Goal: Transaction & Acquisition: Purchase product/service

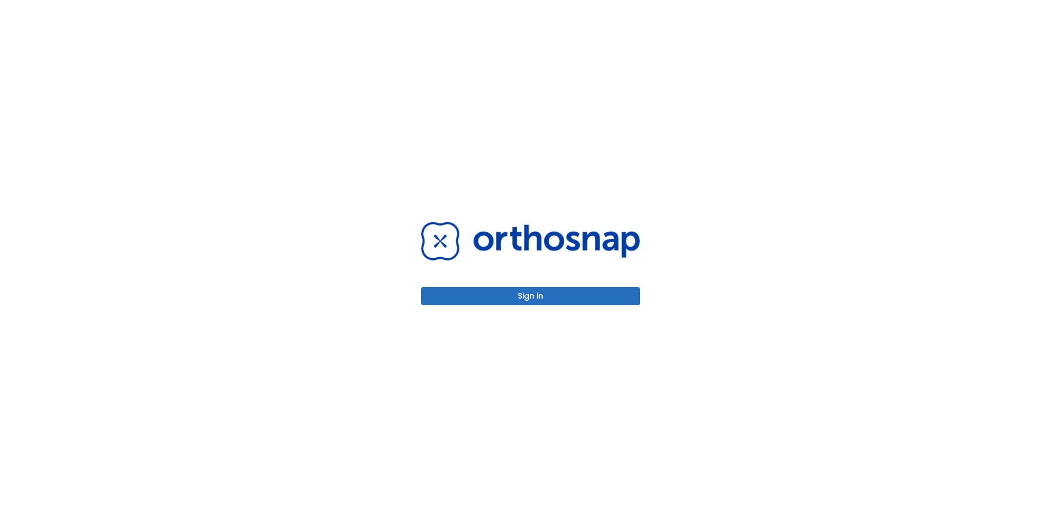
click at [511, 286] on div "Sign in" at bounding box center [530, 263] width 219 height 83
click at [510, 295] on button "Sign in" at bounding box center [530, 296] width 219 height 18
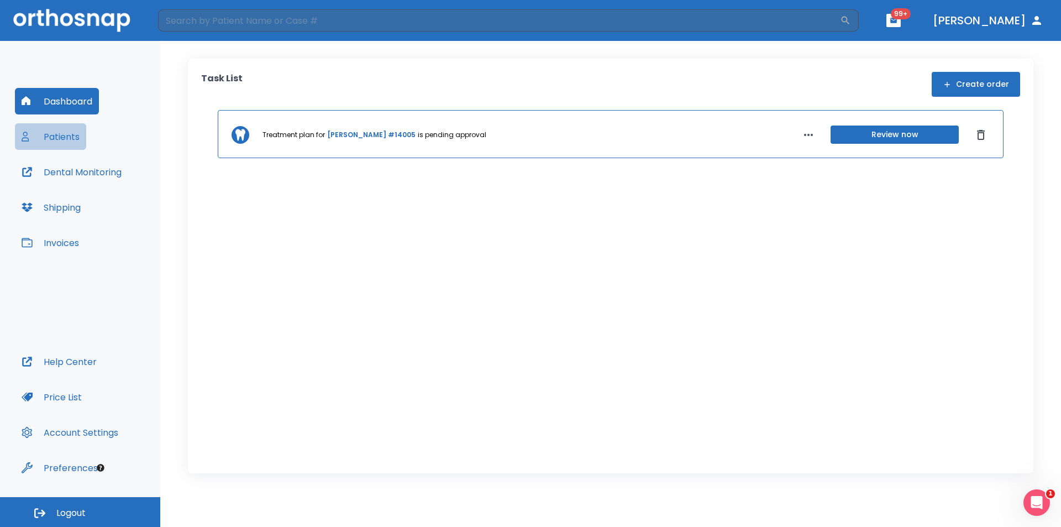
click at [51, 139] on button "Patients" at bounding box center [50, 136] width 71 height 27
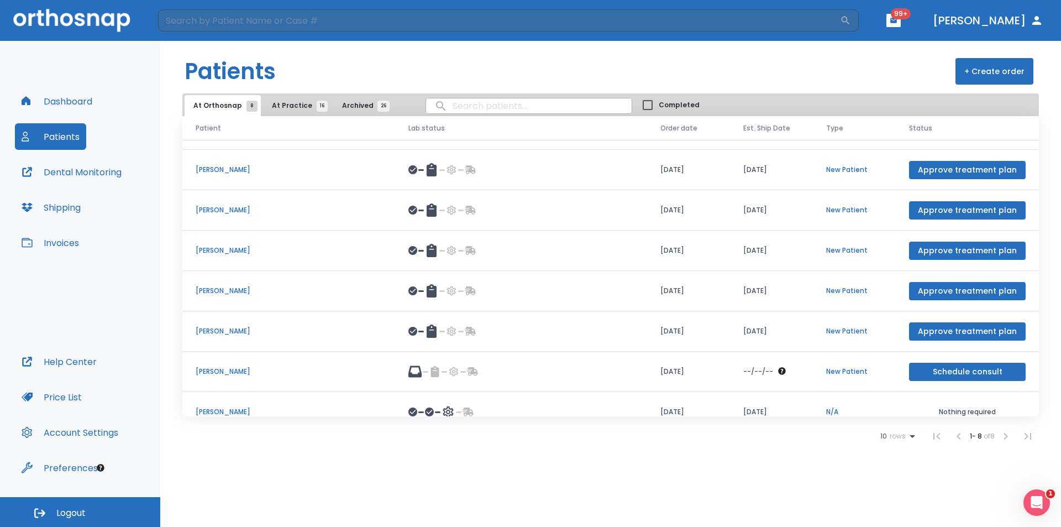
scroll to position [47, 0]
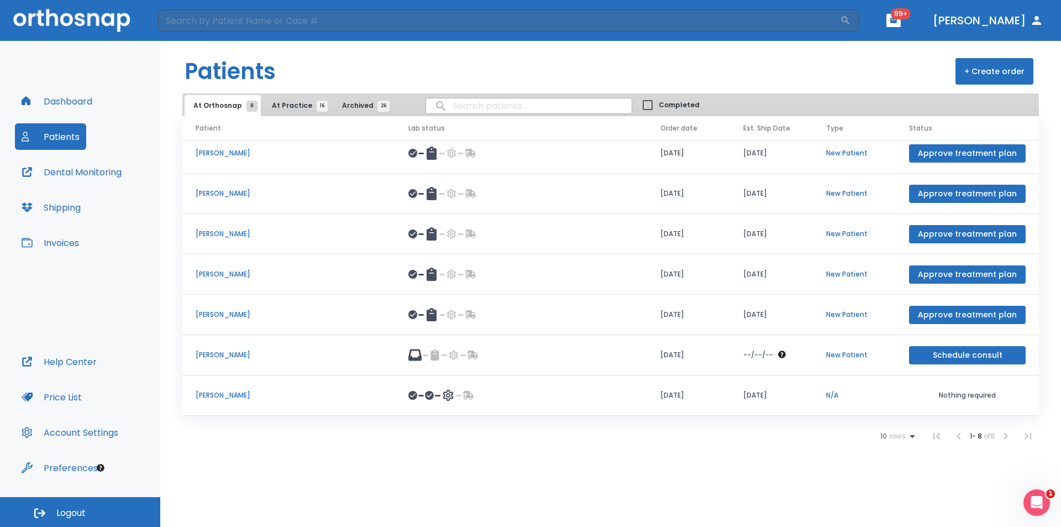
click at [283, 107] on span "At Practice 16" at bounding box center [297, 106] width 50 height 10
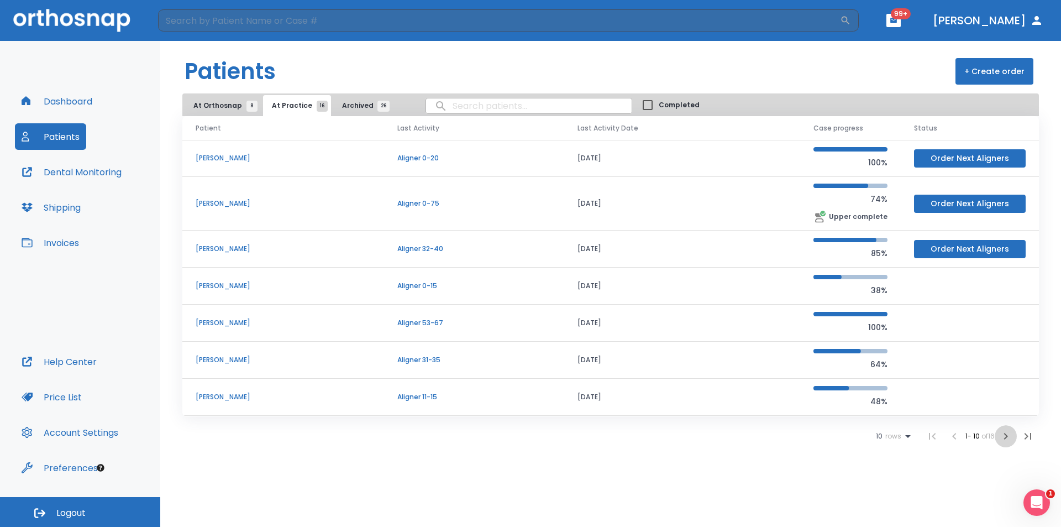
click at [1009, 439] on icon "button" at bounding box center [1005, 435] width 13 height 13
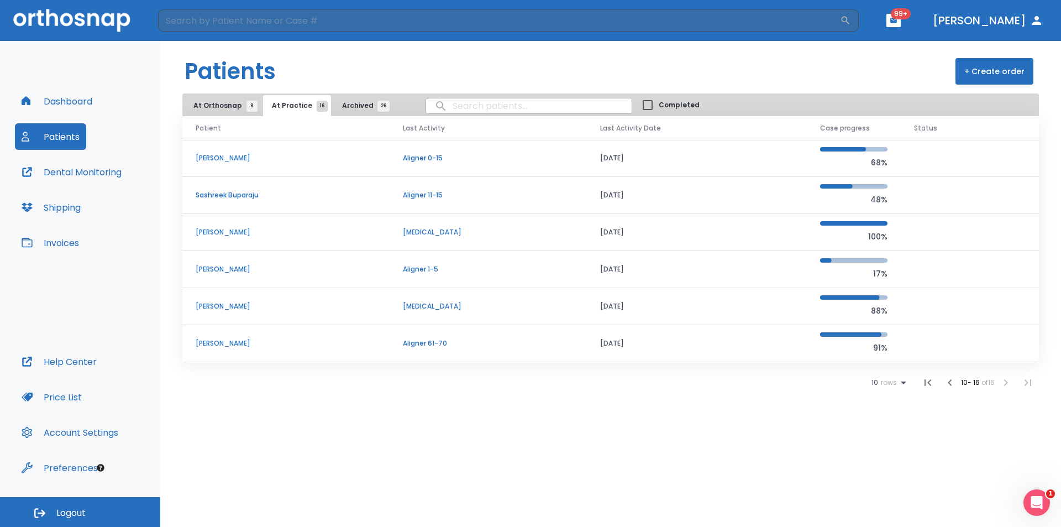
click at [234, 158] on p "[PERSON_NAME]" at bounding box center [286, 158] width 181 height 10
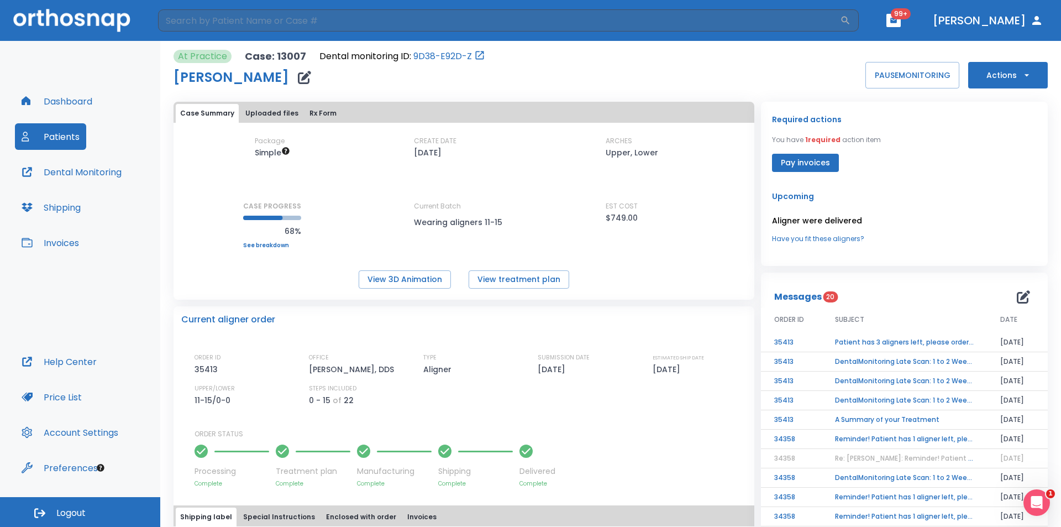
click at [996, 82] on button "Actions" at bounding box center [1008, 75] width 80 height 27
click at [996, 160] on p "Order Next Aligners" at bounding box center [1001, 162] width 62 height 10
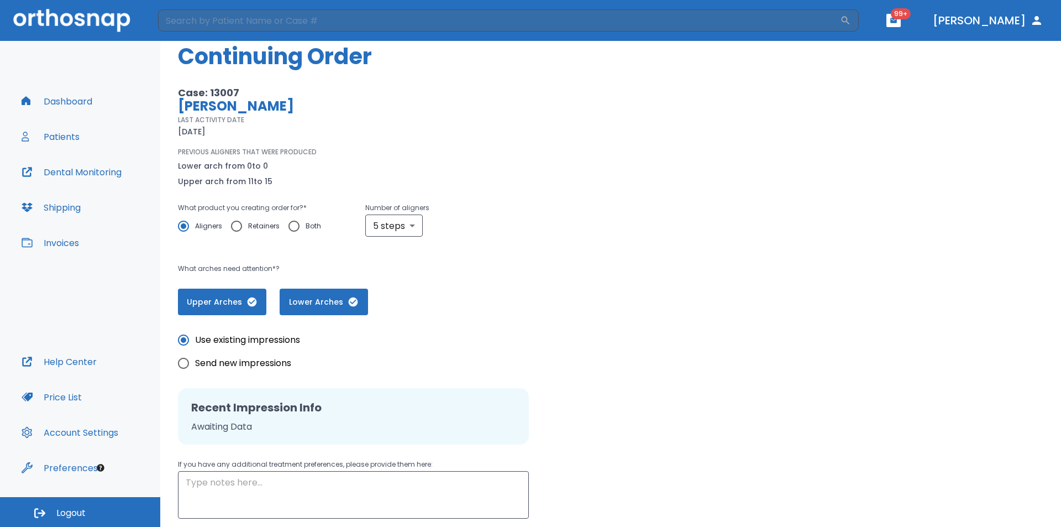
scroll to position [55, 0]
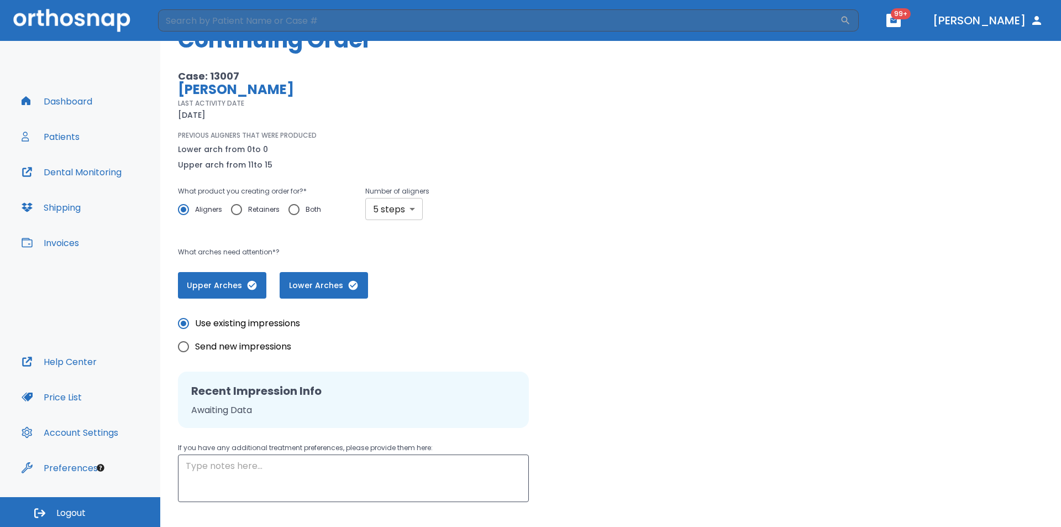
click at [387, 206] on body "​ 99+ [PERSON_NAME] Dashboard Patients Dental Monitoring Shipping Invoices Help…" at bounding box center [530, 263] width 1061 height 527
click at [527, 313] on div at bounding box center [530, 263] width 1061 height 527
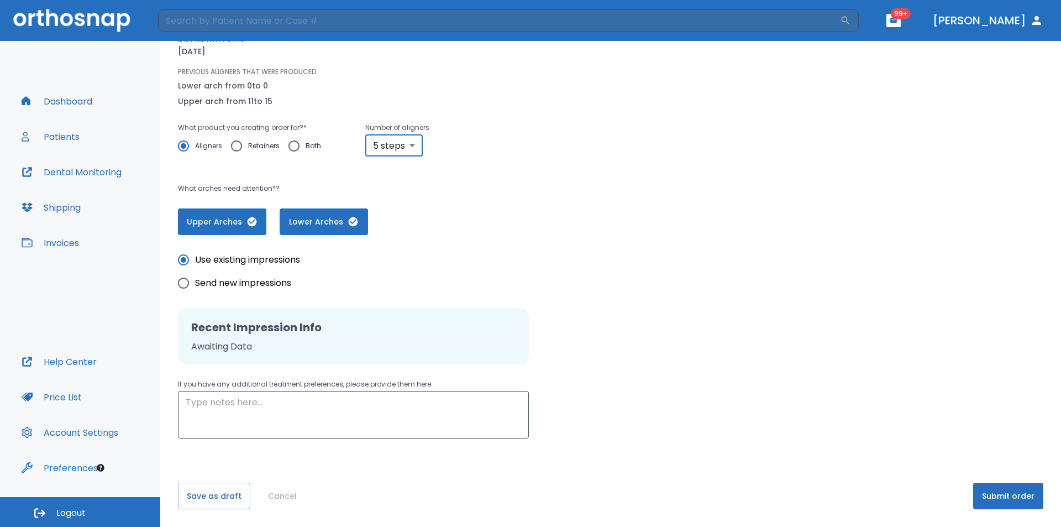
click at [1003, 493] on button "Submit order" at bounding box center [1008, 495] width 70 height 27
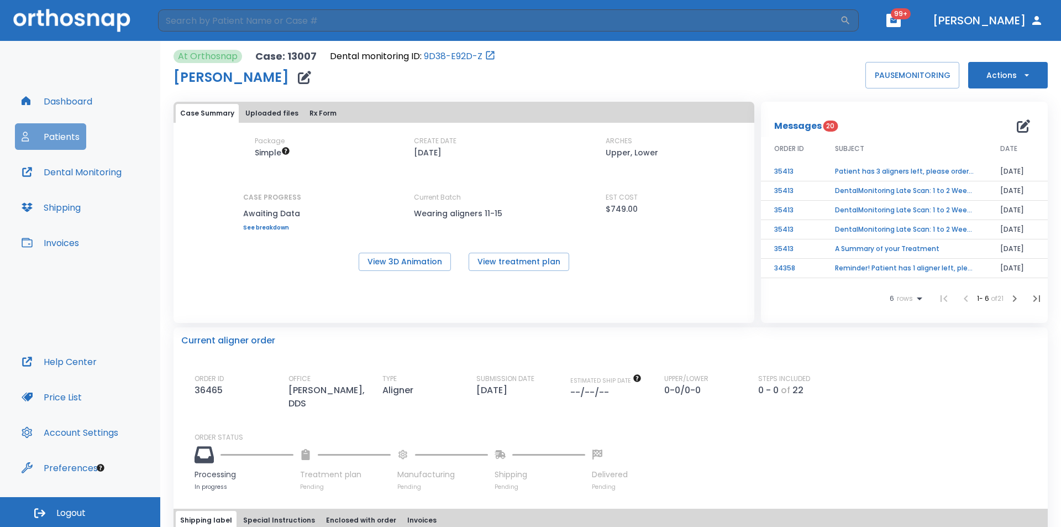
click at [50, 141] on button "Patients" at bounding box center [50, 136] width 71 height 27
